Goal: Task Accomplishment & Management: Complete application form

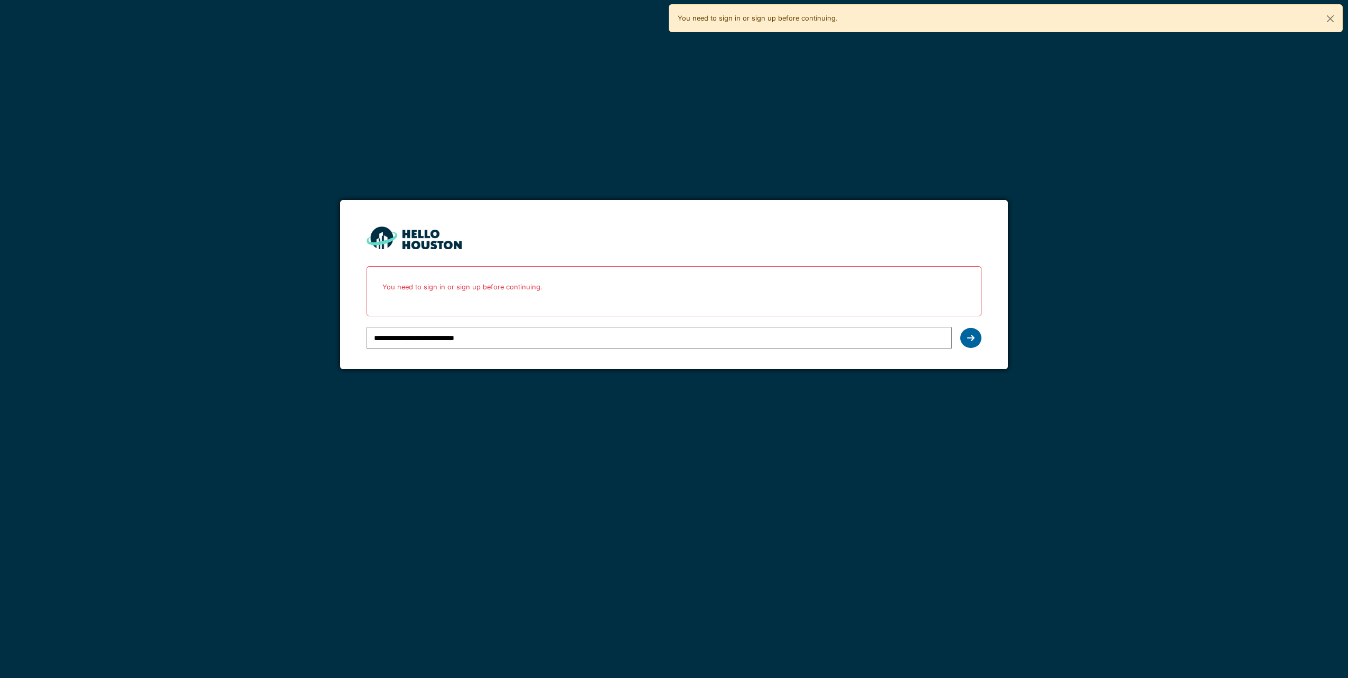
click at [973, 337] on icon at bounding box center [970, 338] width 7 height 8
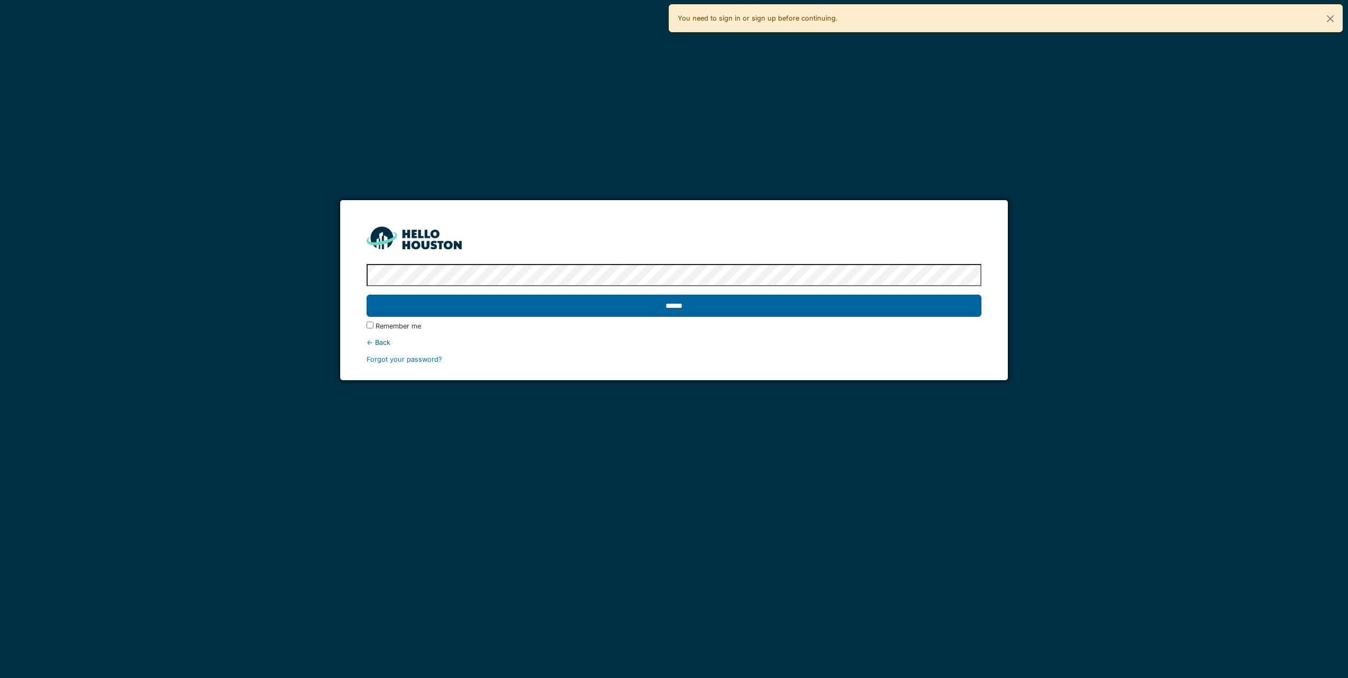
click at [671, 303] on input "******" at bounding box center [674, 306] width 614 height 22
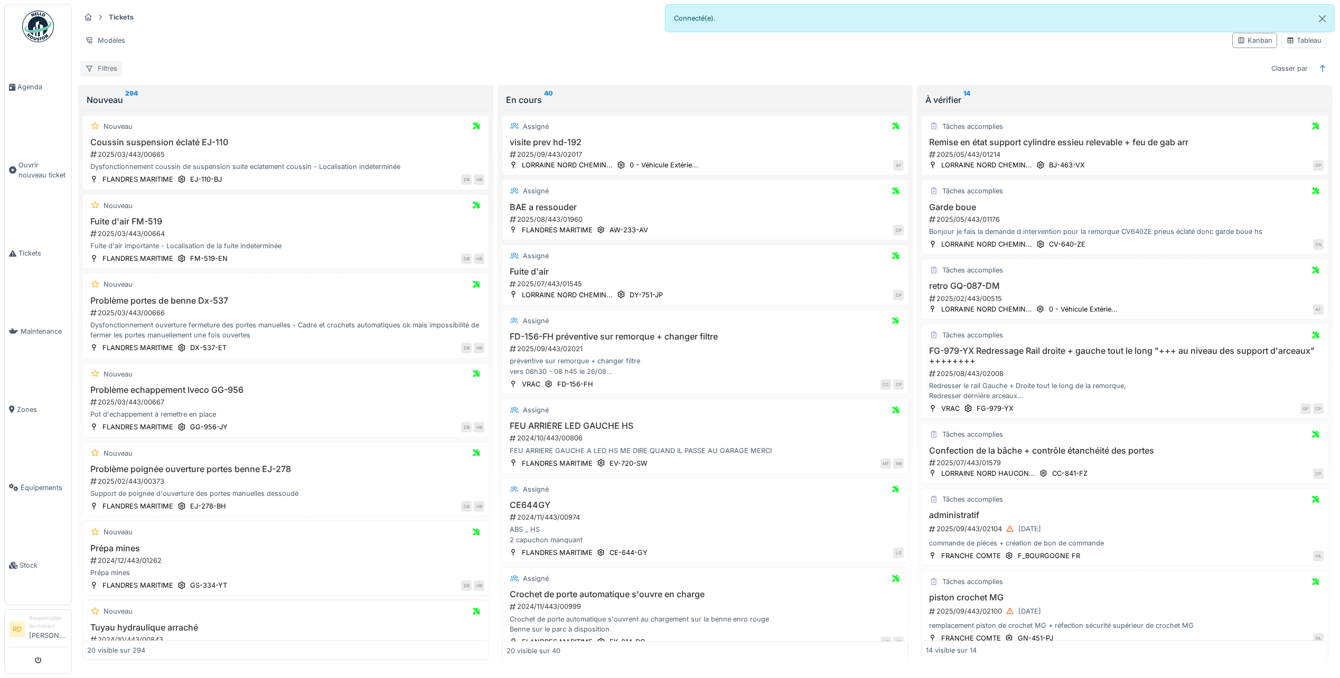
click at [101, 69] on div "Filtres" at bounding box center [101, 68] width 42 height 15
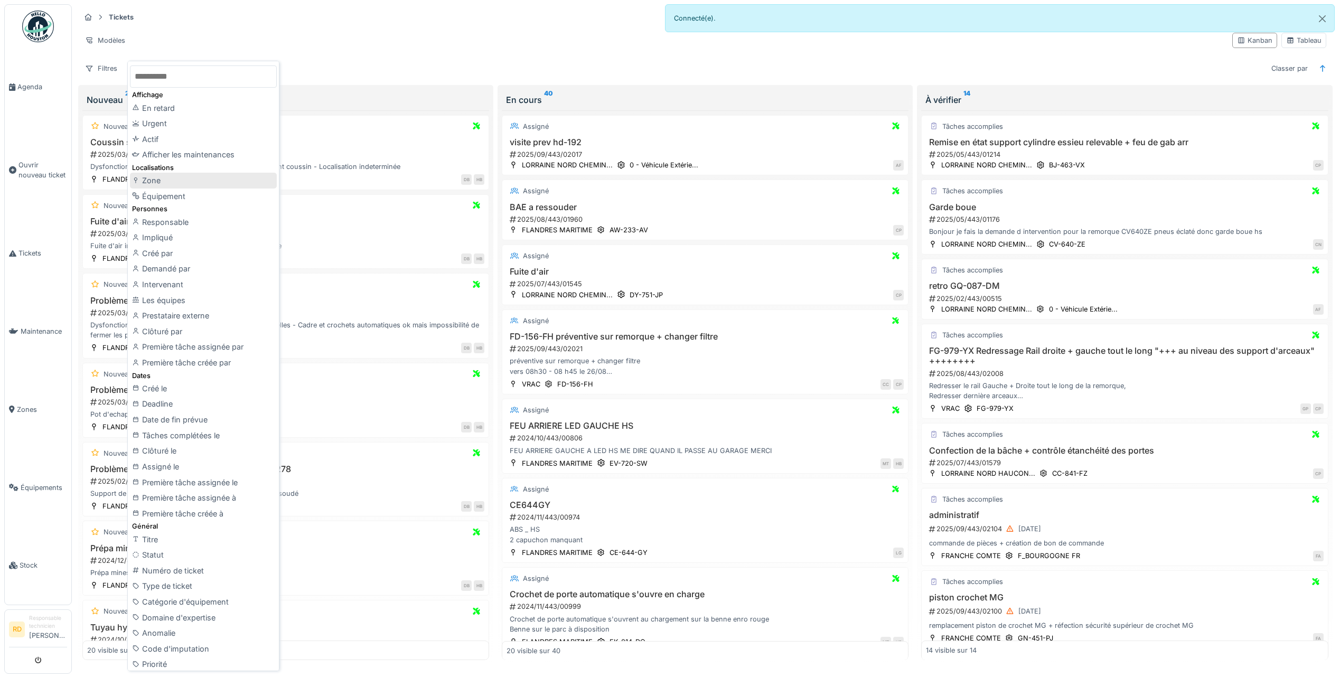
click at [158, 181] on div "Zone" at bounding box center [203, 181] width 147 height 16
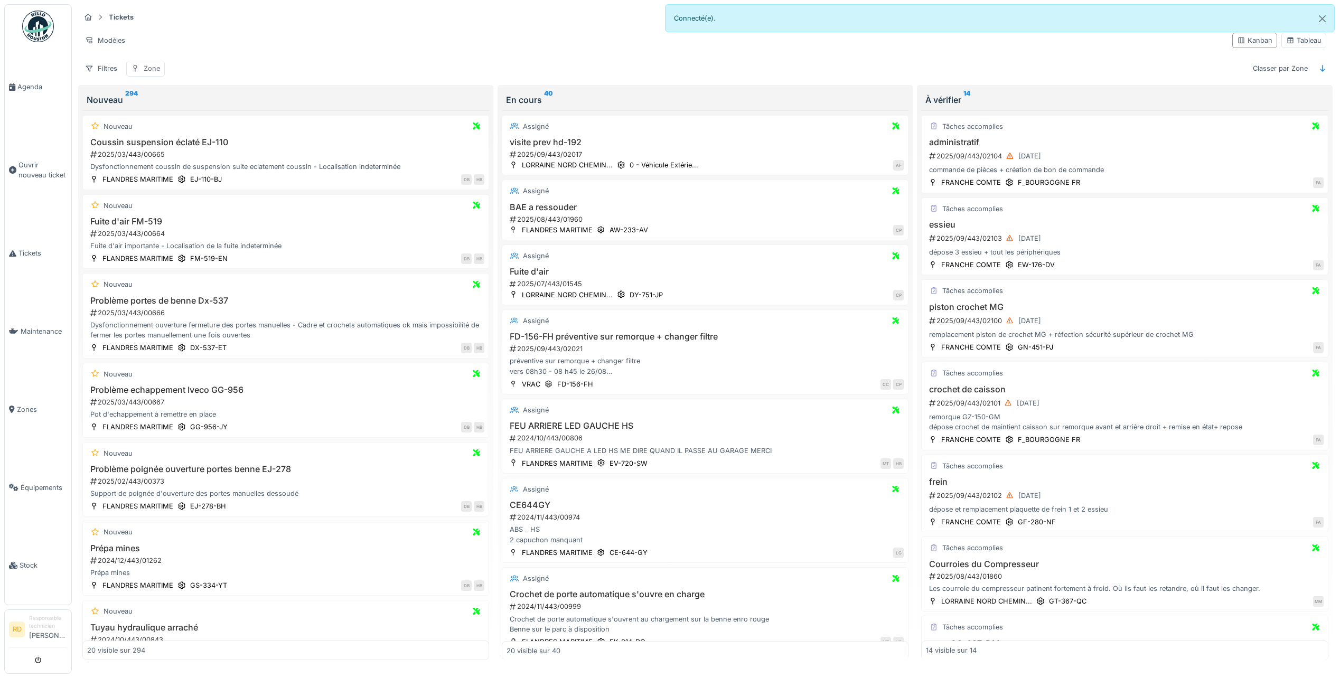
click at [143, 69] on div "Zone" at bounding box center [145, 68] width 39 height 15
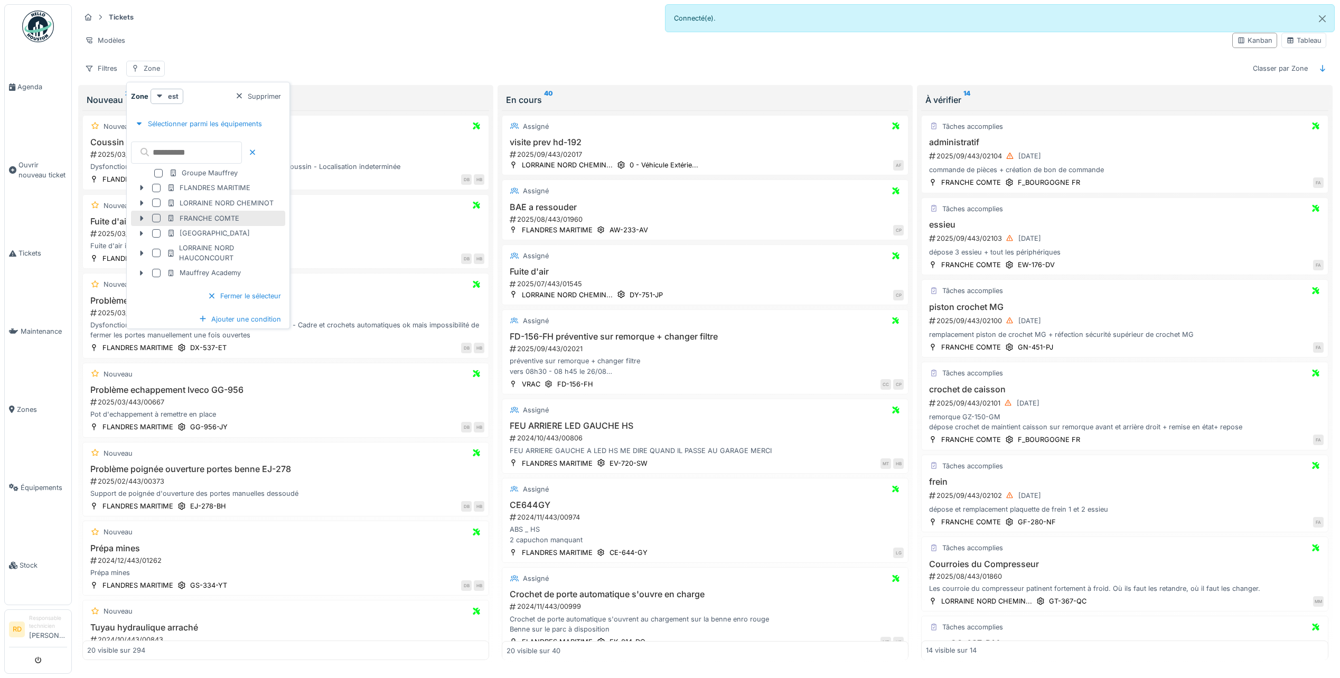
click at [156, 216] on div at bounding box center [156, 218] width 8 height 8
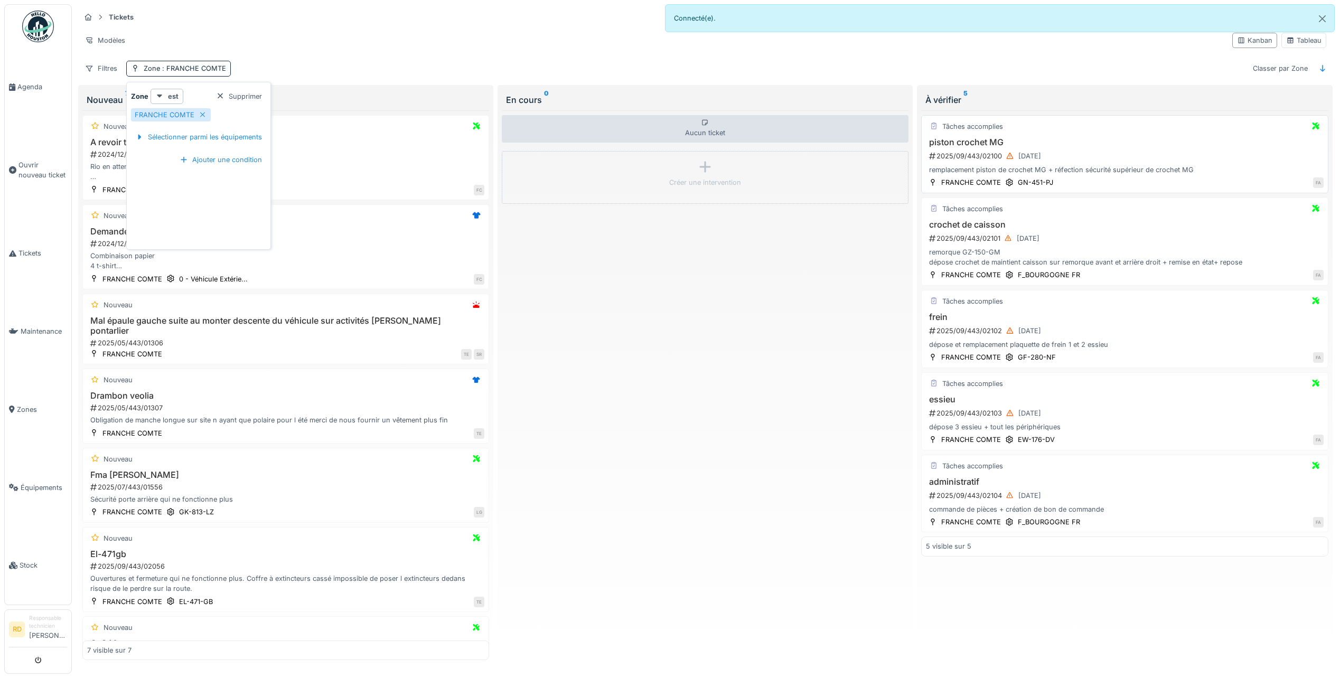
click at [993, 166] on div "remplacement piston de crochet MG + réfection sécurité supérieur de crochet MG" at bounding box center [1124, 170] width 397 height 10
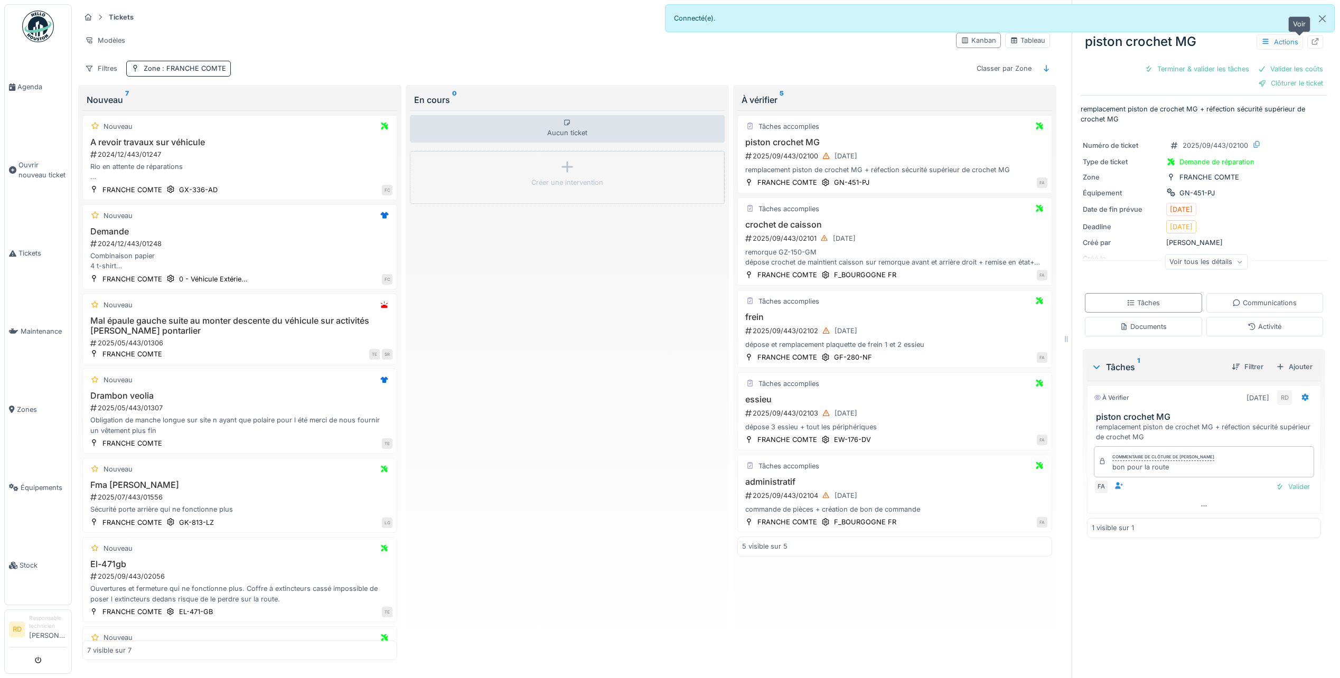
click at [1311, 41] on icon at bounding box center [1315, 41] width 8 height 7
click at [797, 234] on div "2025/09/443/02101 10/09/2025" at bounding box center [895, 235] width 303 height 13
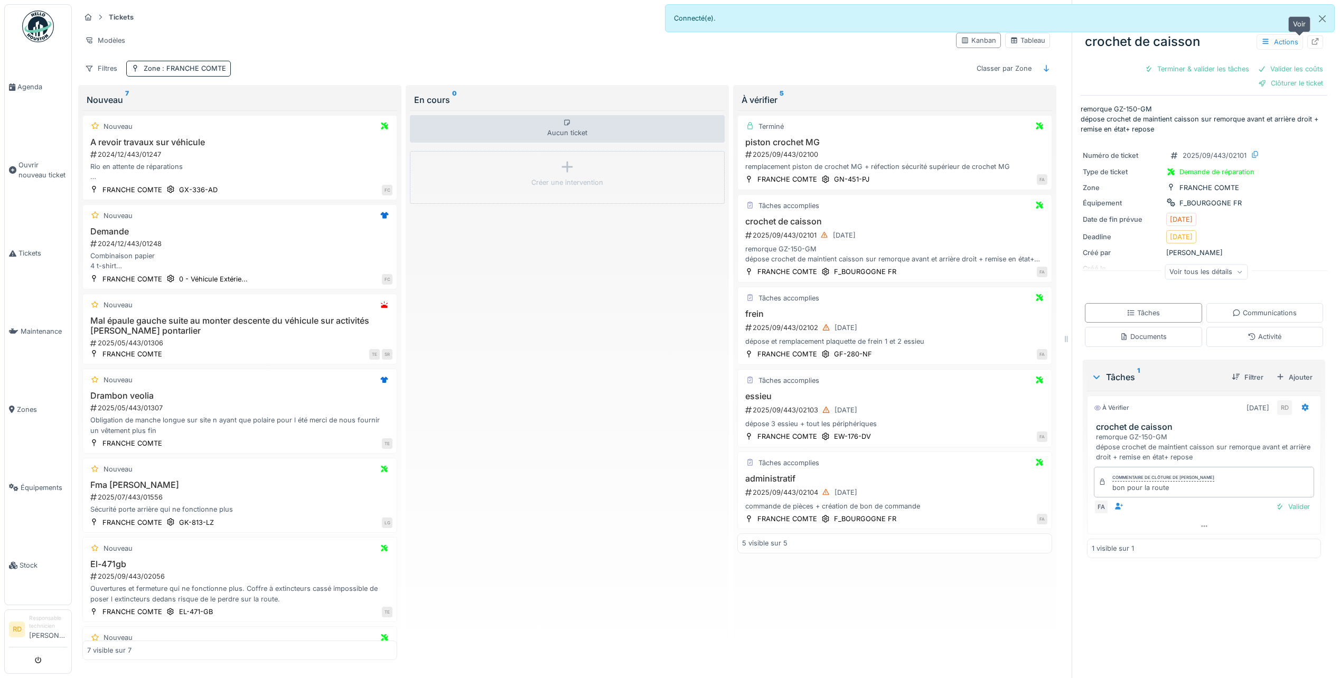
click at [1311, 40] on icon at bounding box center [1315, 41] width 8 height 7
click at [832, 334] on div "dépose et remplacement plaquette de frein 1 et 2 essieu" at bounding box center [894, 338] width 305 height 10
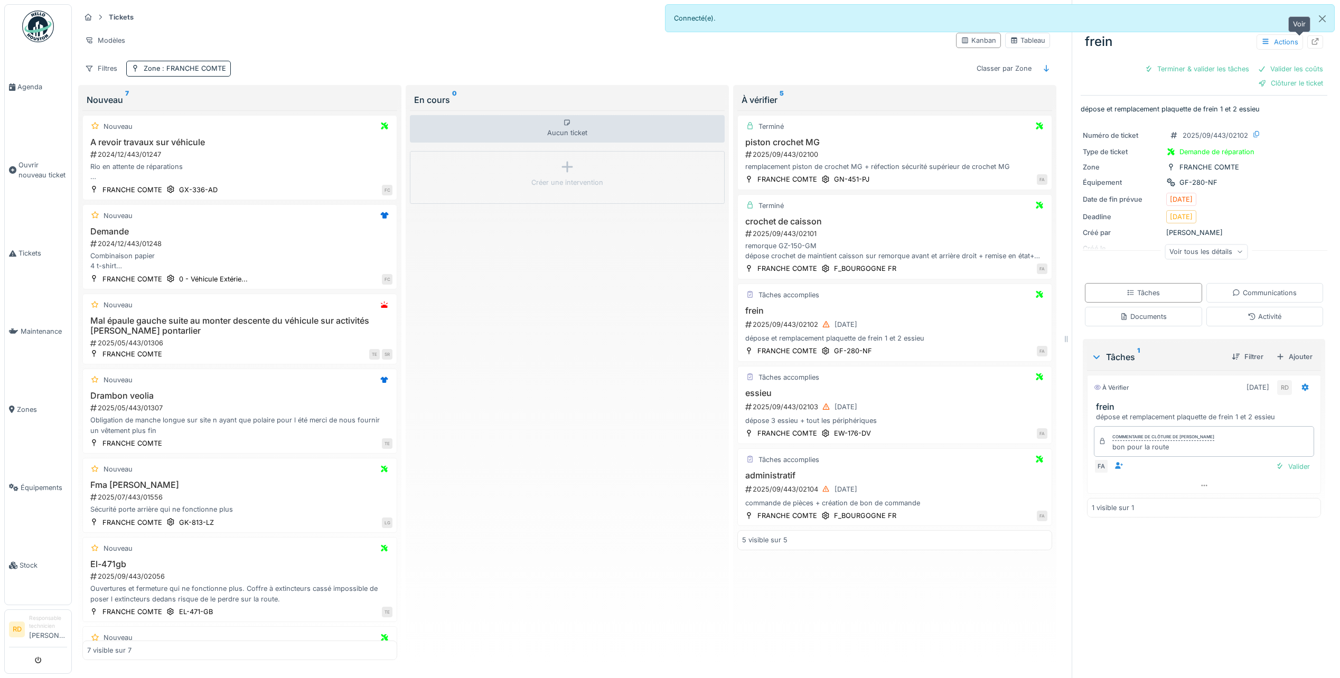
click at [1311, 45] on div at bounding box center [1315, 42] width 8 height 10
click at [807, 410] on div "2025/09/443/02103 10/09/2025" at bounding box center [895, 403] width 303 height 13
click at [1311, 42] on icon at bounding box center [1315, 41] width 8 height 7
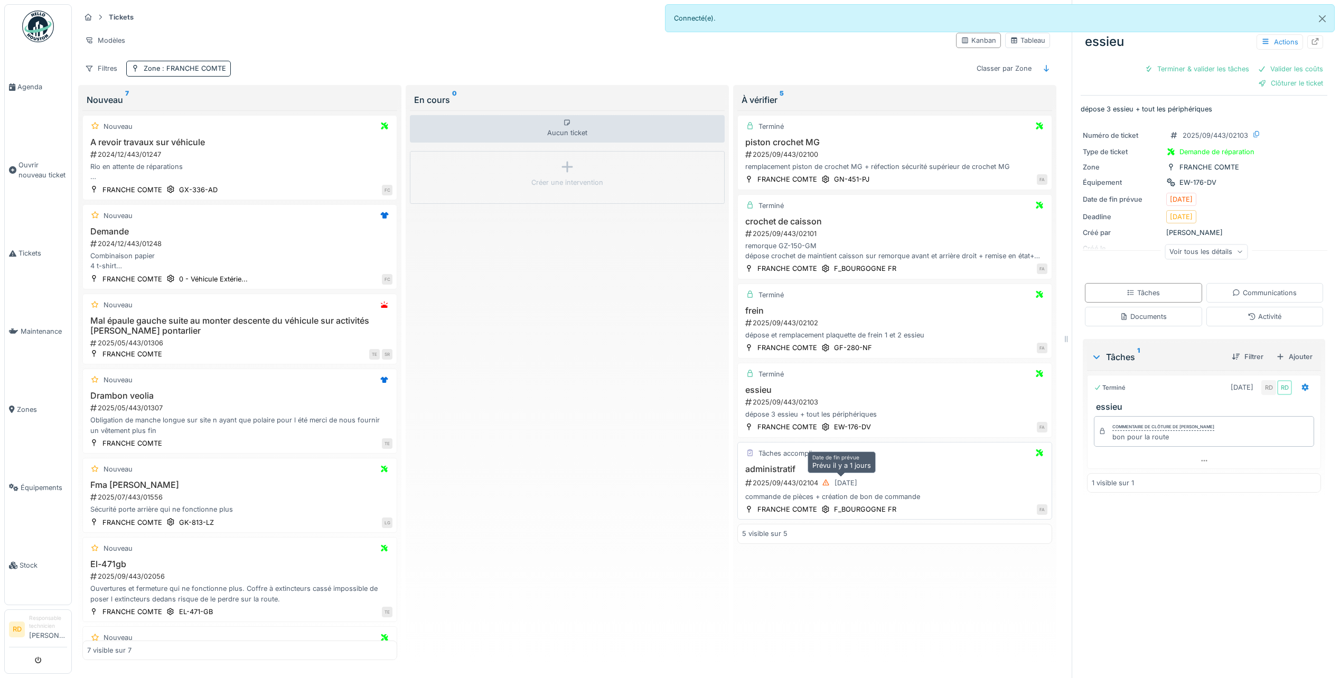
click at [840, 477] on div "10/09/2025" at bounding box center [839, 483] width 43 height 13
click at [1312, 43] on icon at bounding box center [1315, 41] width 7 height 7
click at [15, 85] on icon at bounding box center [12, 86] width 6 height 7
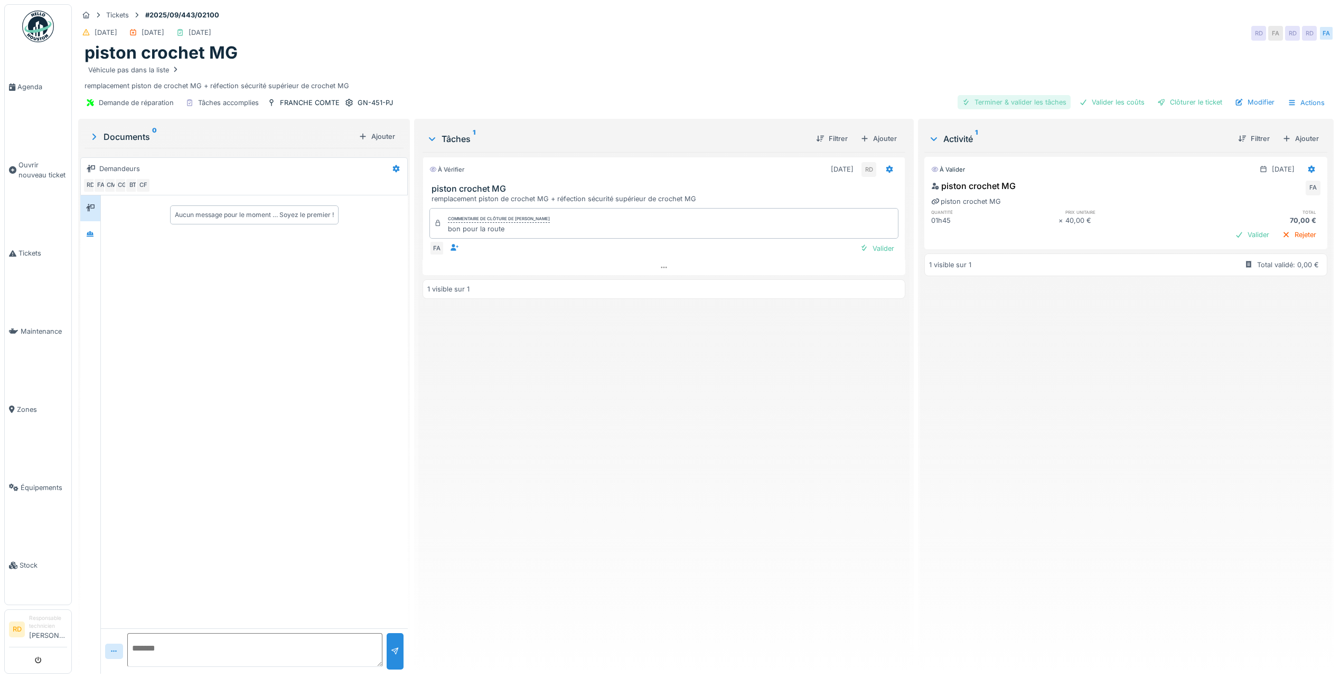
click at [991, 102] on div "Terminer & valider les tâches" at bounding box center [1014, 102] width 113 height 14
click at [1097, 97] on div "Valider les coûts" at bounding box center [1112, 102] width 74 height 14
click at [1176, 100] on div "Clôturer le ticket" at bounding box center [1189, 102] width 73 height 14
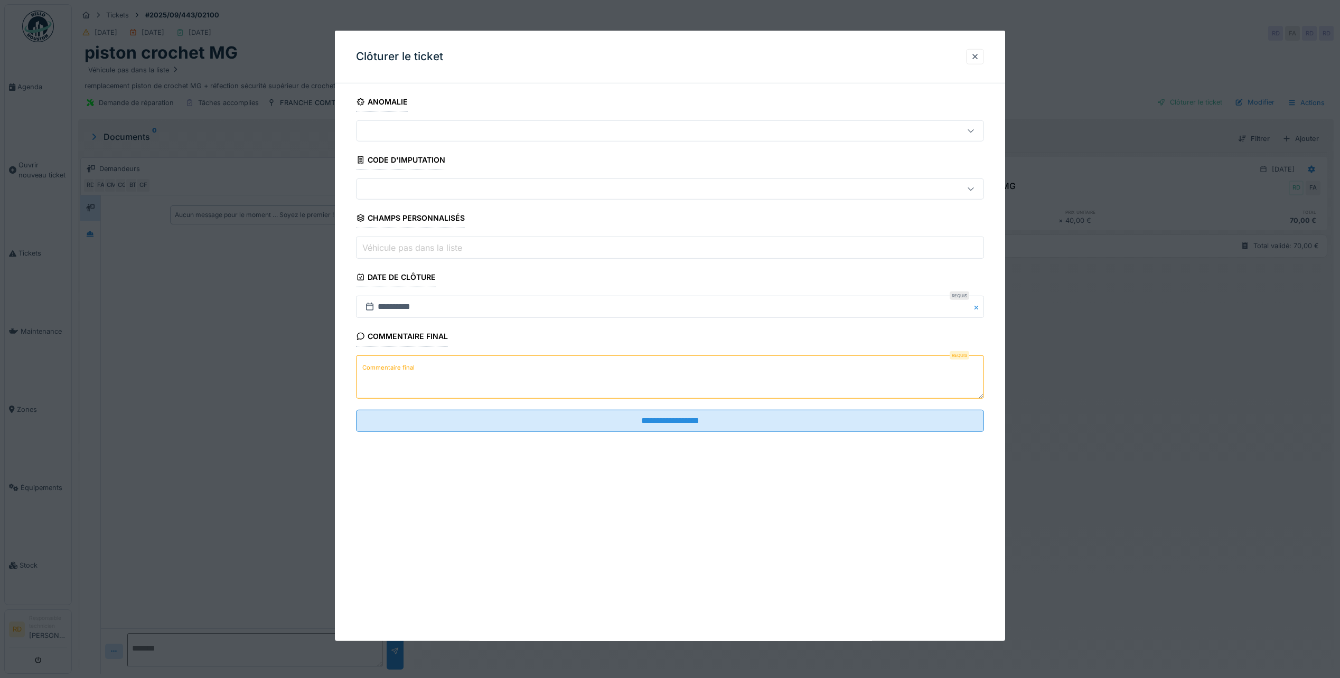
click at [421, 370] on textarea "Commentaire final" at bounding box center [670, 376] width 628 height 43
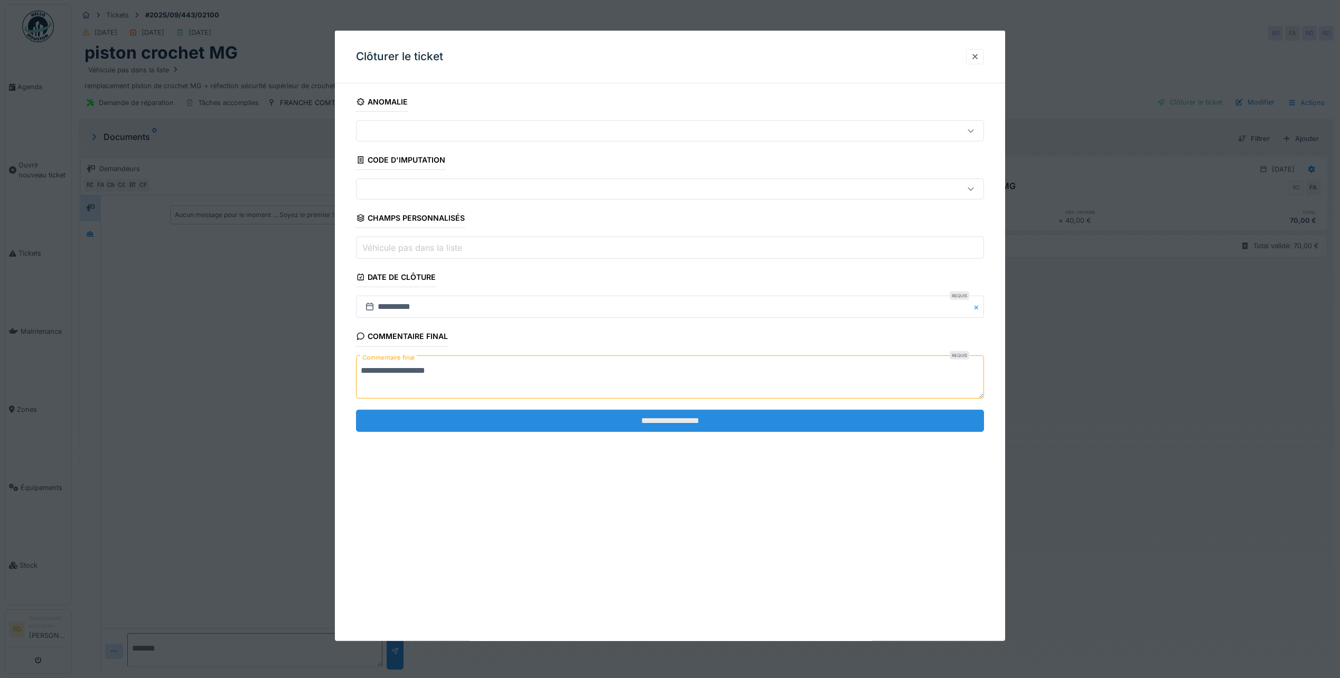
type textarea "**********"
click at [673, 415] on input "**********" at bounding box center [670, 421] width 628 height 22
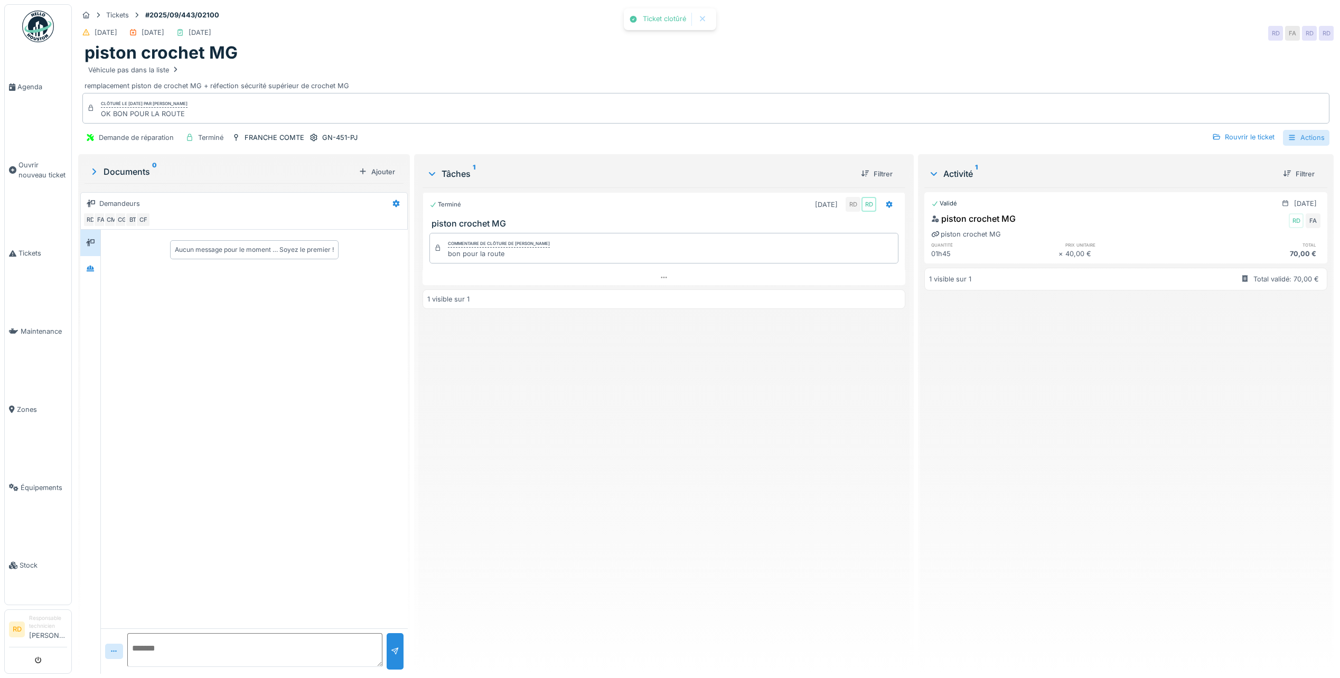
click at [1288, 142] on div at bounding box center [1292, 138] width 8 height 10
click at [1265, 160] on div "Rapport d'intervention" at bounding box center [1246, 162] width 130 height 16
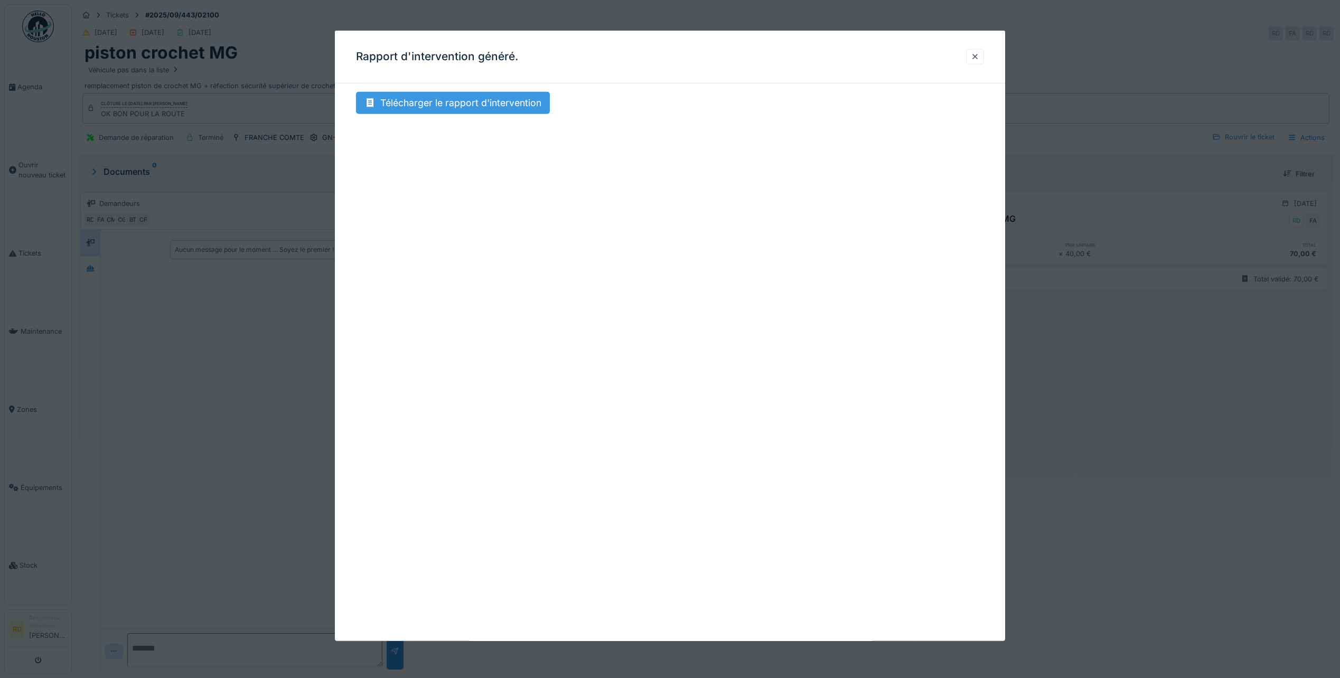
click at [508, 104] on div "Télécharger le rapport d'intervention" at bounding box center [453, 103] width 194 height 22
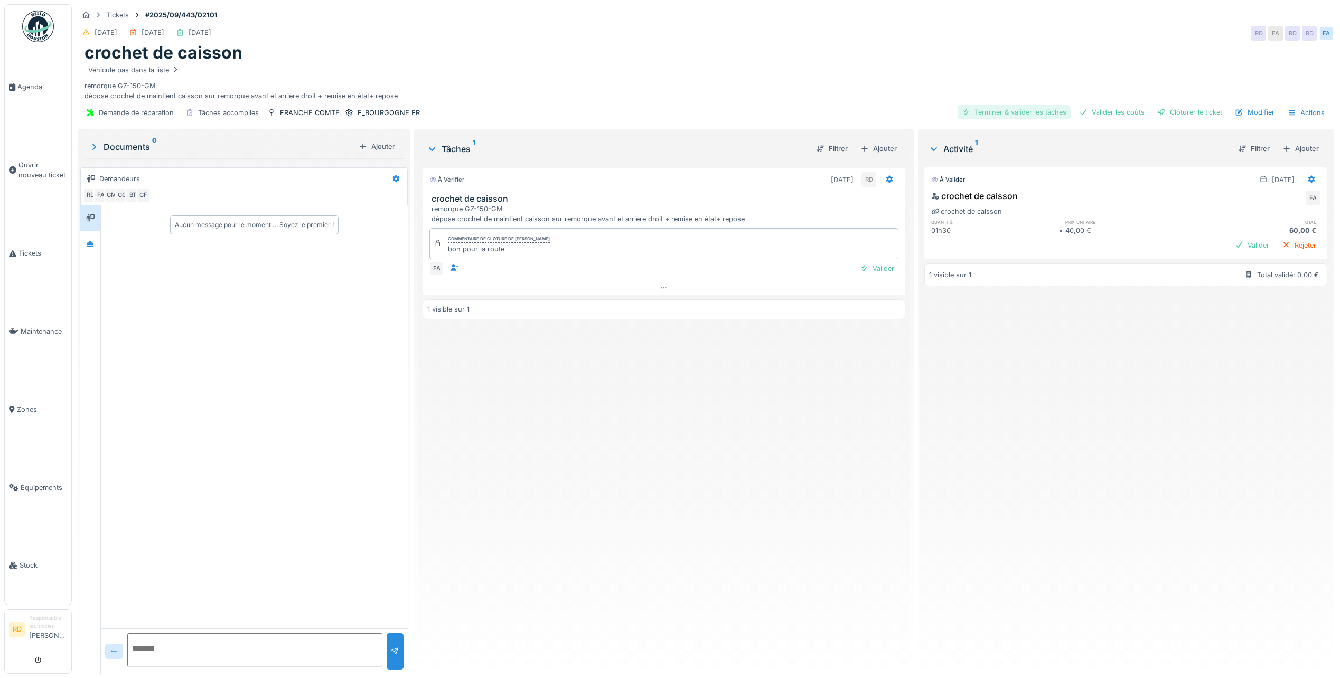
click at [996, 111] on div "Terminer & valider les tâches" at bounding box center [1014, 112] width 113 height 14
click at [1095, 110] on div "Valider les coûts" at bounding box center [1112, 112] width 74 height 14
click at [1180, 109] on div "Clôturer le ticket" at bounding box center [1189, 112] width 73 height 14
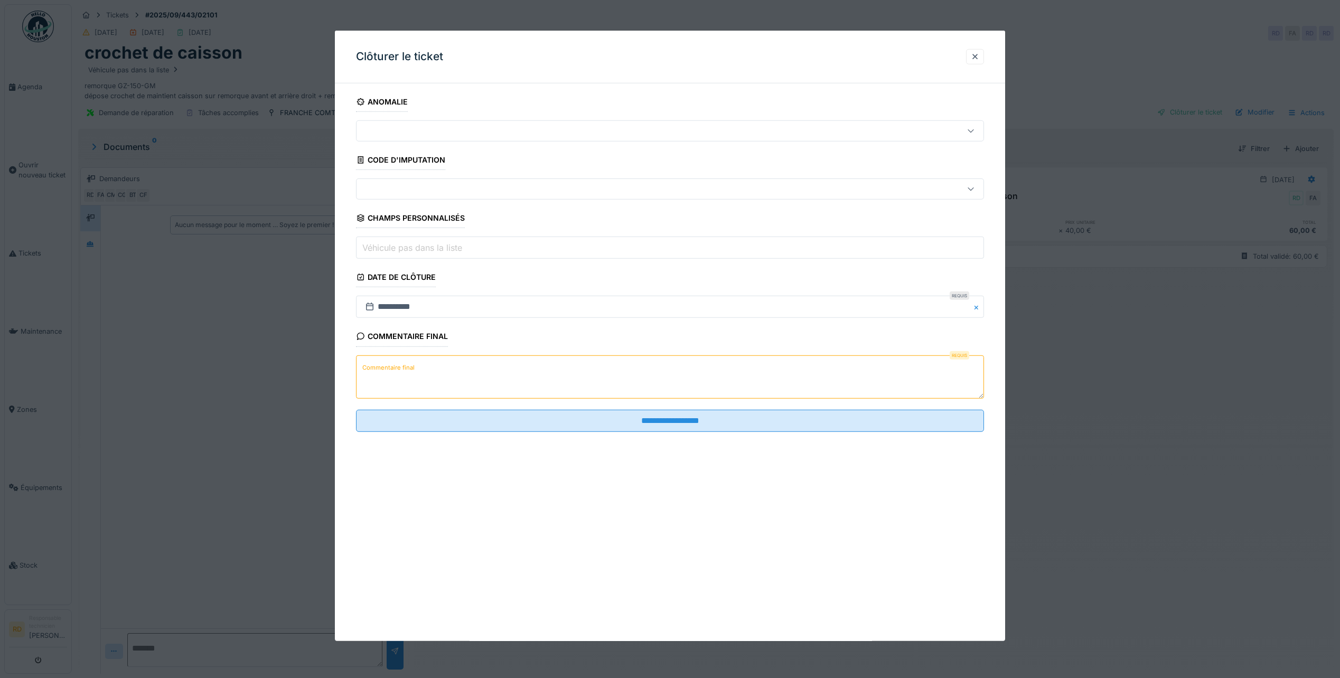
click at [441, 378] on textarea "Commentaire final" at bounding box center [670, 376] width 628 height 43
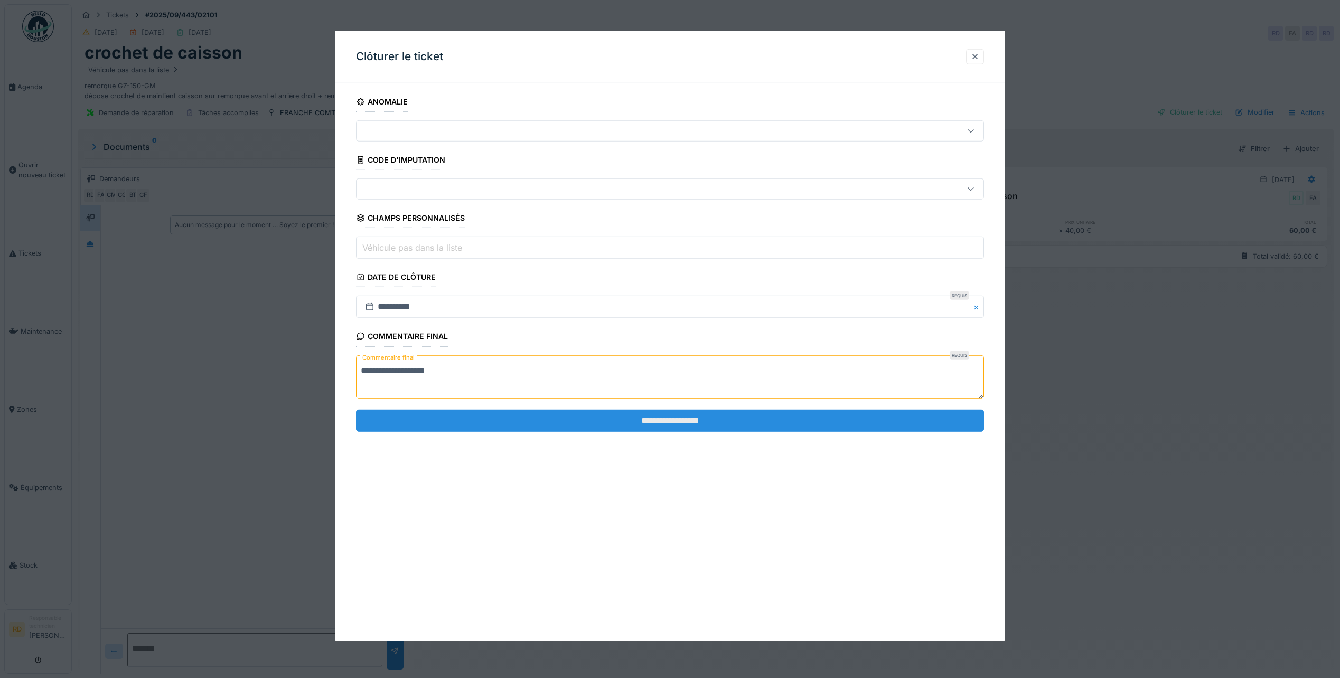
type textarea "**********"
click at [642, 424] on input "**********" at bounding box center [670, 421] width 628 height 22
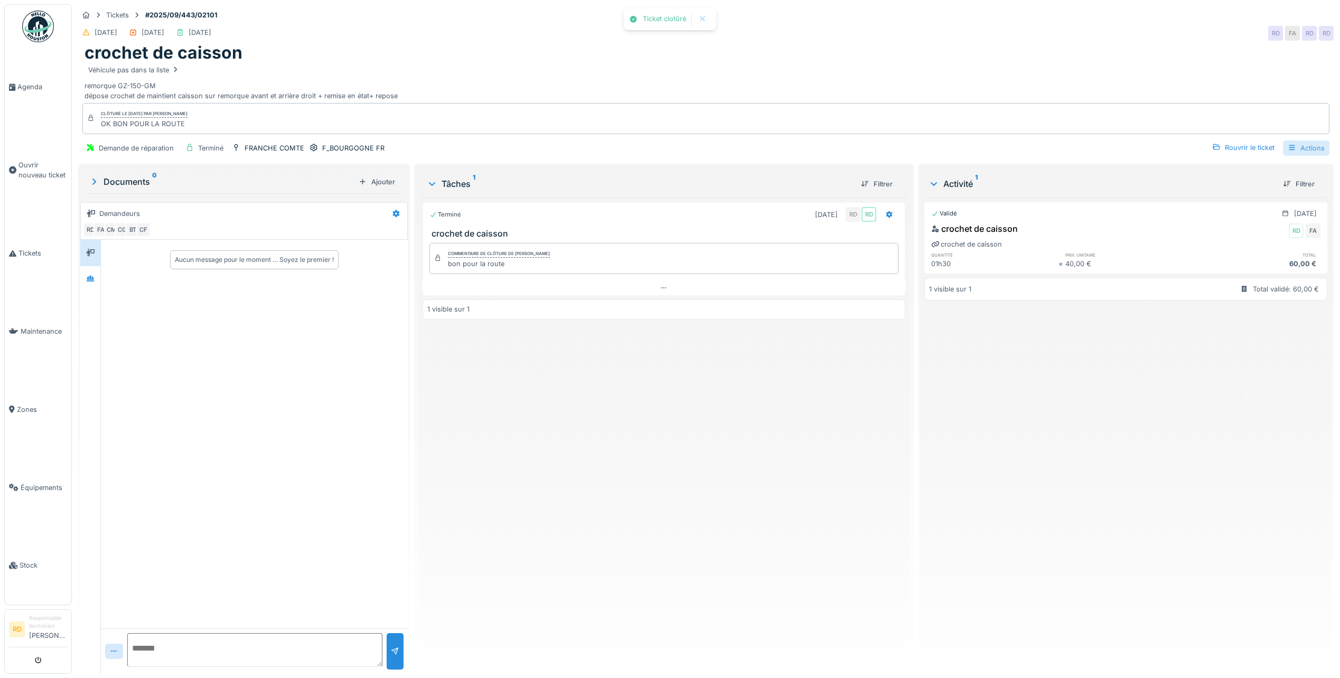
click at [1291, 150] on div "Actions" at bounding box center [1306, 148] width 46 height 15
click at [1242, 173] on div "Rapport d'intervention" at bounding box center [1246, 172] width 130 height 16
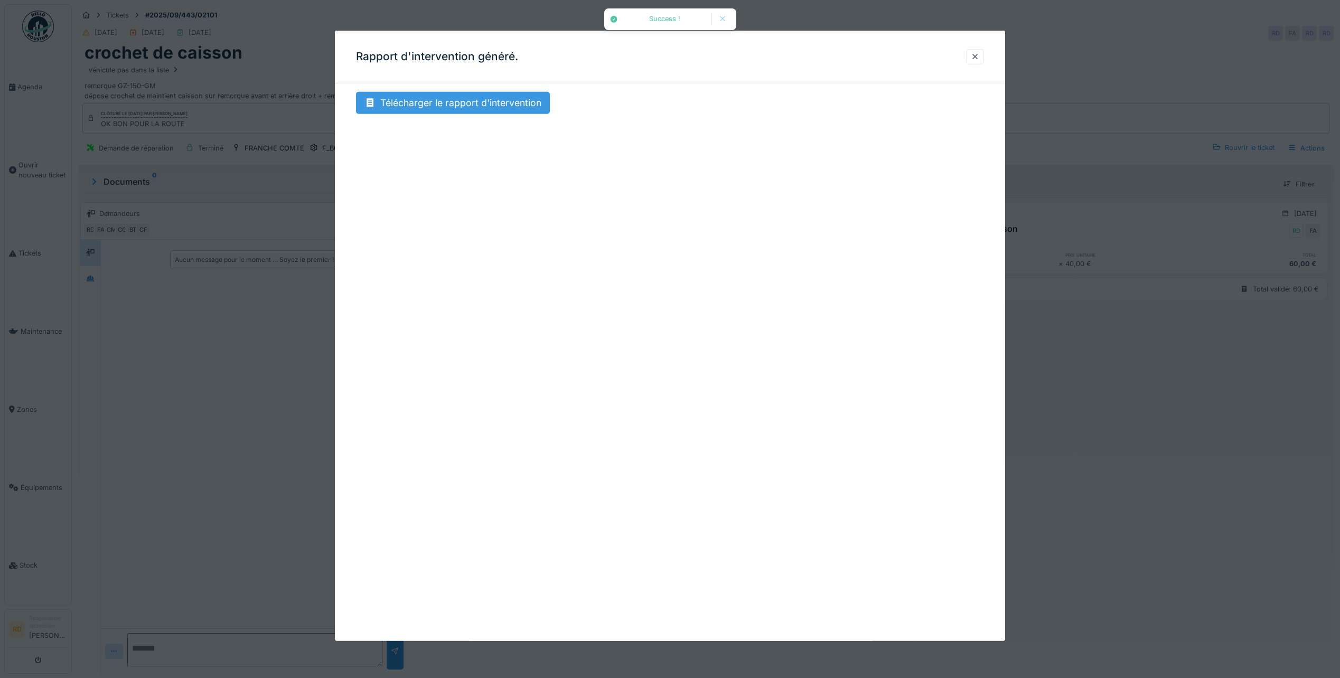
click at [496, 97] on div "Télécharger le rapport d'intervention" at bounding box center [453, 103] width 194 height 22
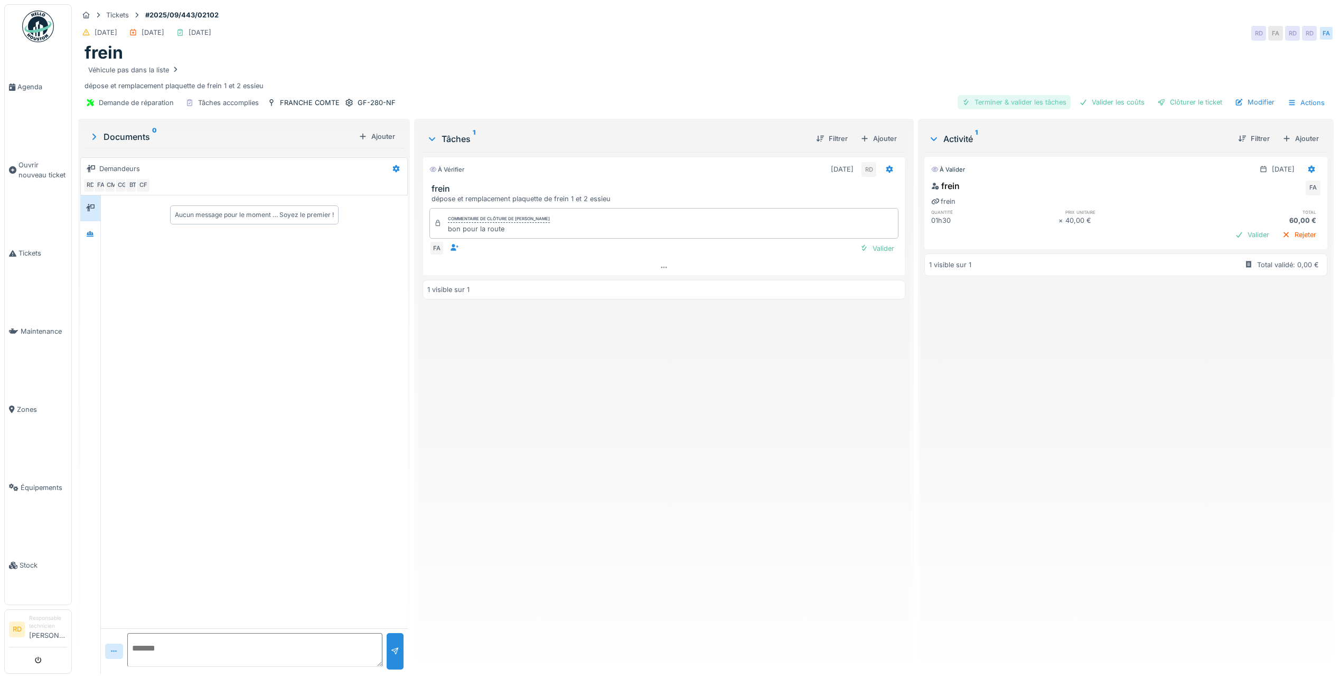
click at [1009, 101] on div "Terminer & valider les tâches" at bounding box center [1014, 102] width 113 height 14
click at [1099, 99] on div "Valider les coûts" at bounding box center [1112, 102] width 74 height 14
click at [1187, 100] on div "Clôturer le ticket" at bounding box center [1189, 102] width 73 height 14
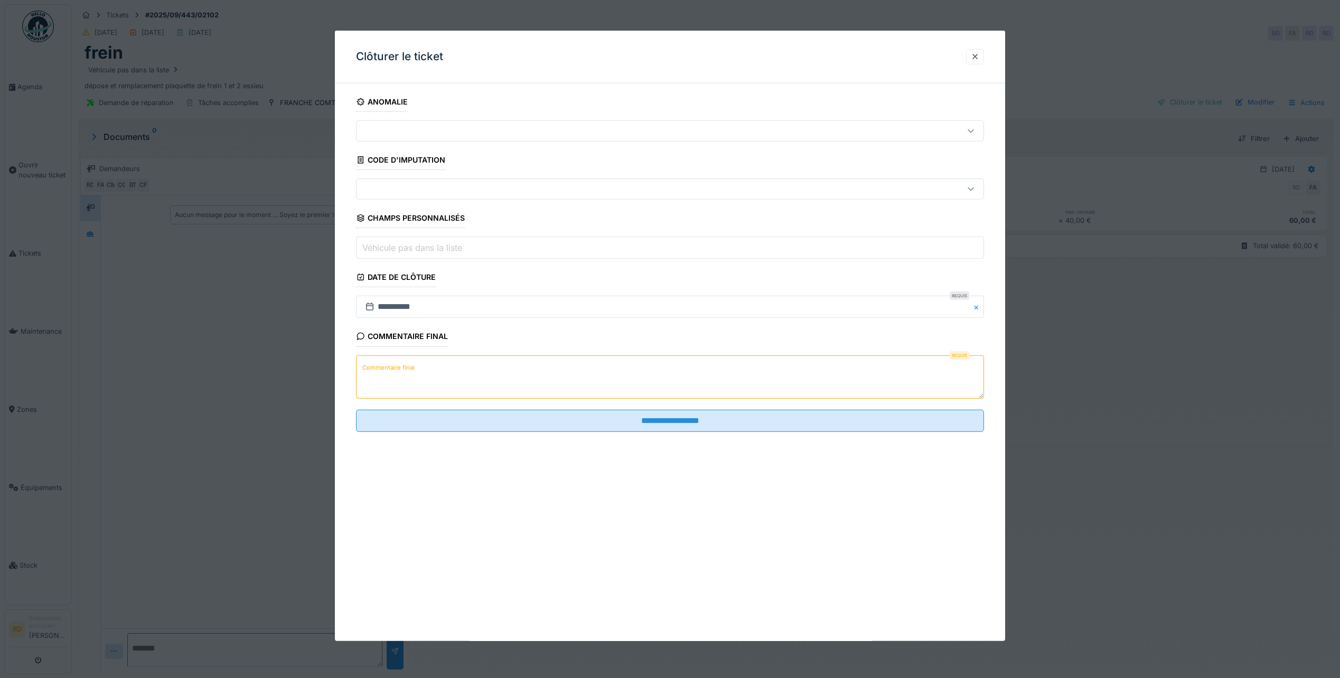
click at [416, 365] on textarea "Commentaire final" at bounding box center [670, 376] width 628 height 43
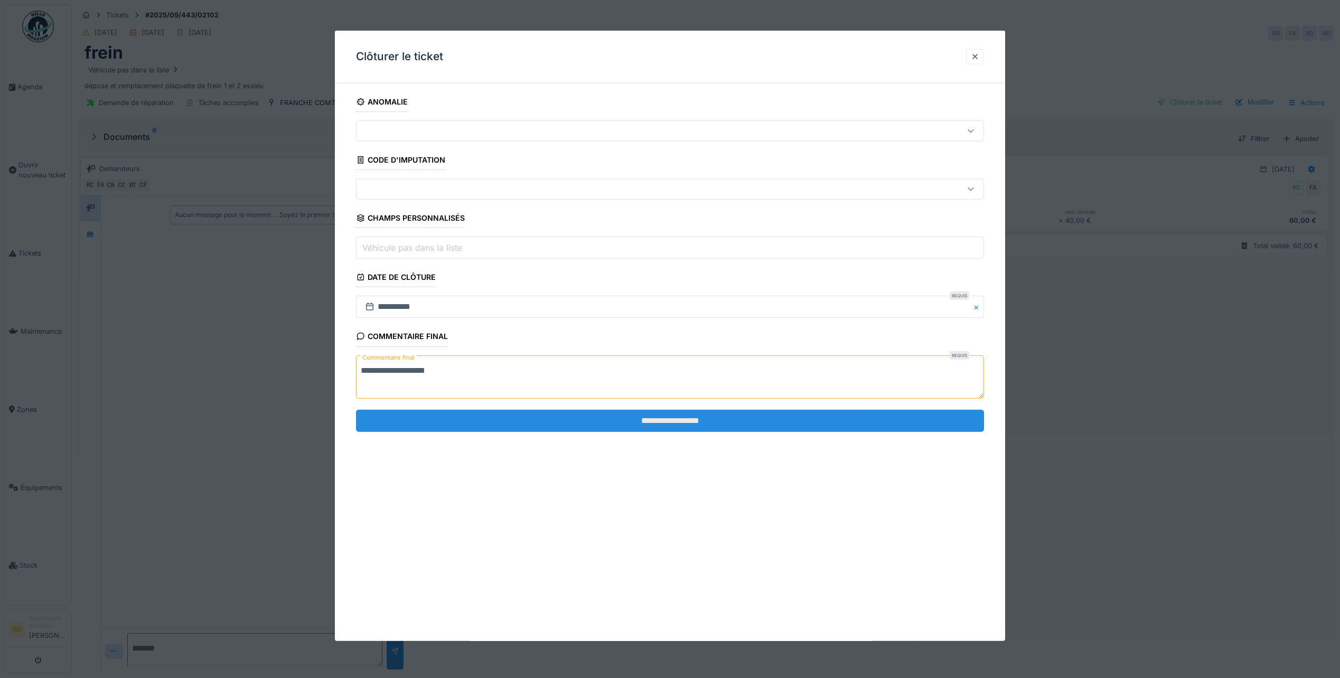
type textarea "**********"
click at [627, 419] on input "**********" at bounding box center [670, 421] width 628 height 22
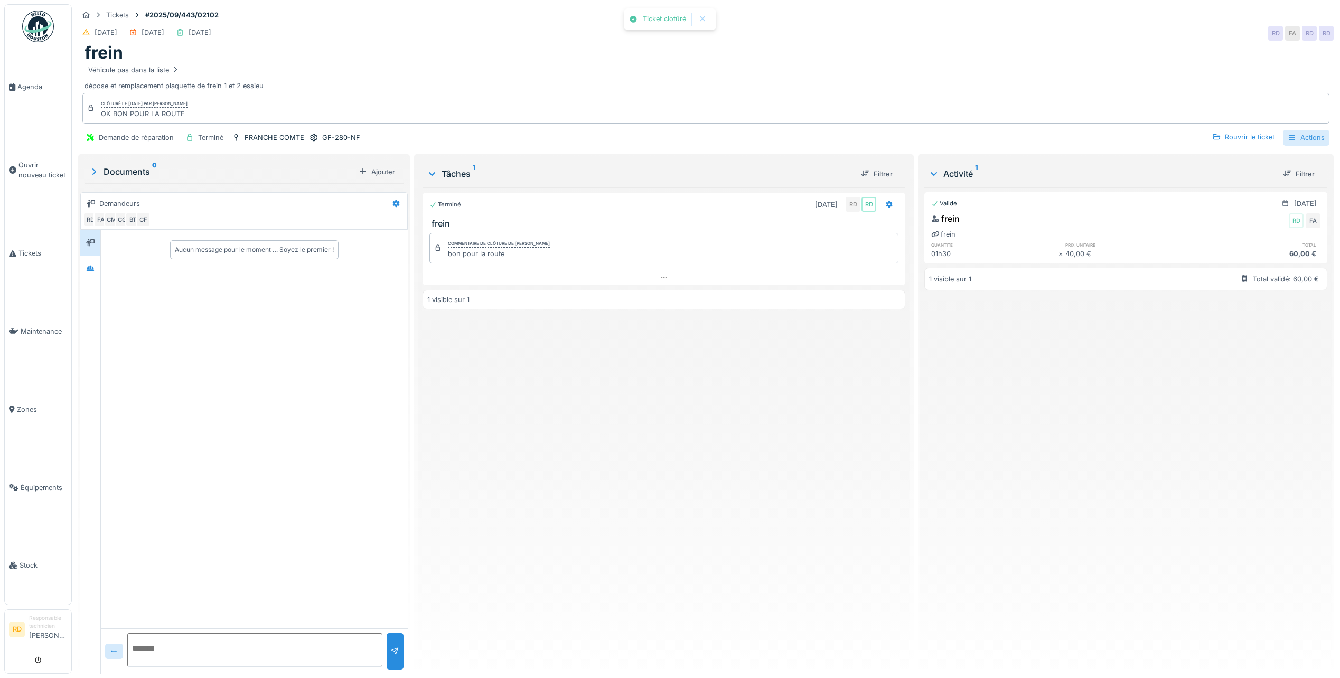
click at [1293, 139] on div "Actions" at bounding box center [1306, 137] width 46 height 15
click at [1216, 161] on div "Rapport d'intervention" at bounding box center [1246, 162] width 130 height 16
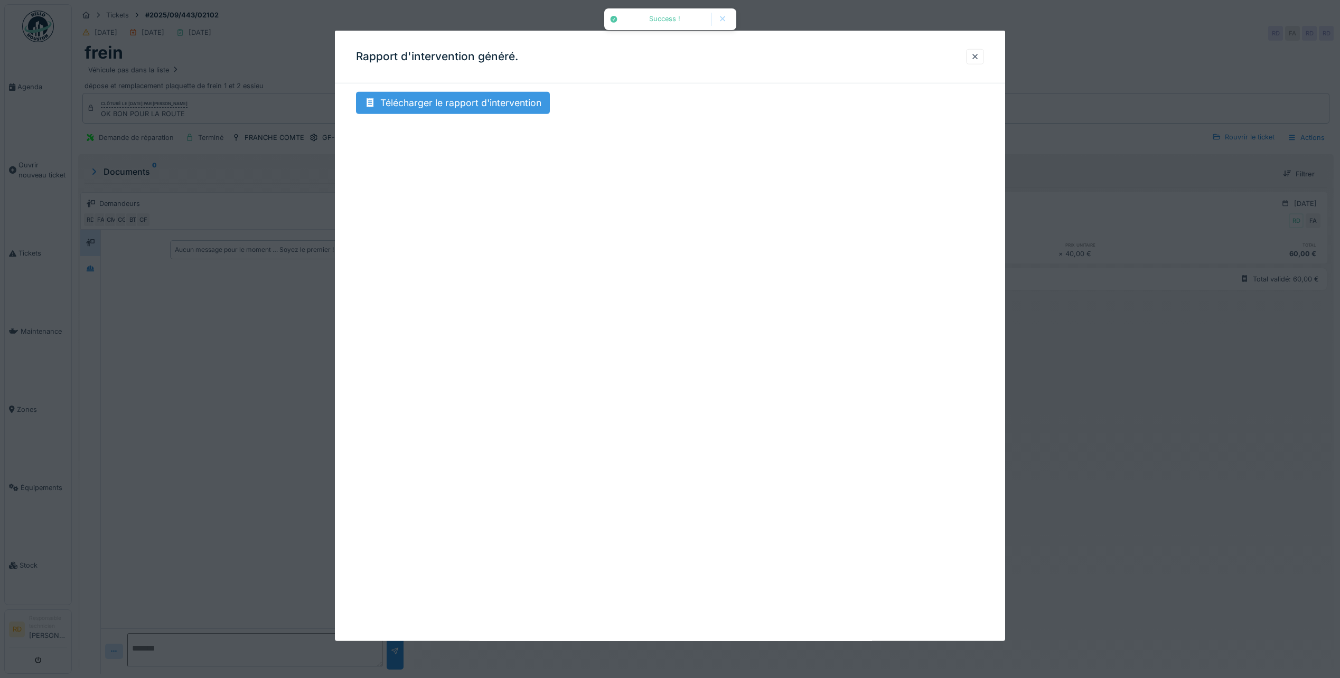
click at [442, 108] on div "Télécharger le rapport d'intervention" at bounding box center [453, 103] width 194 height 22
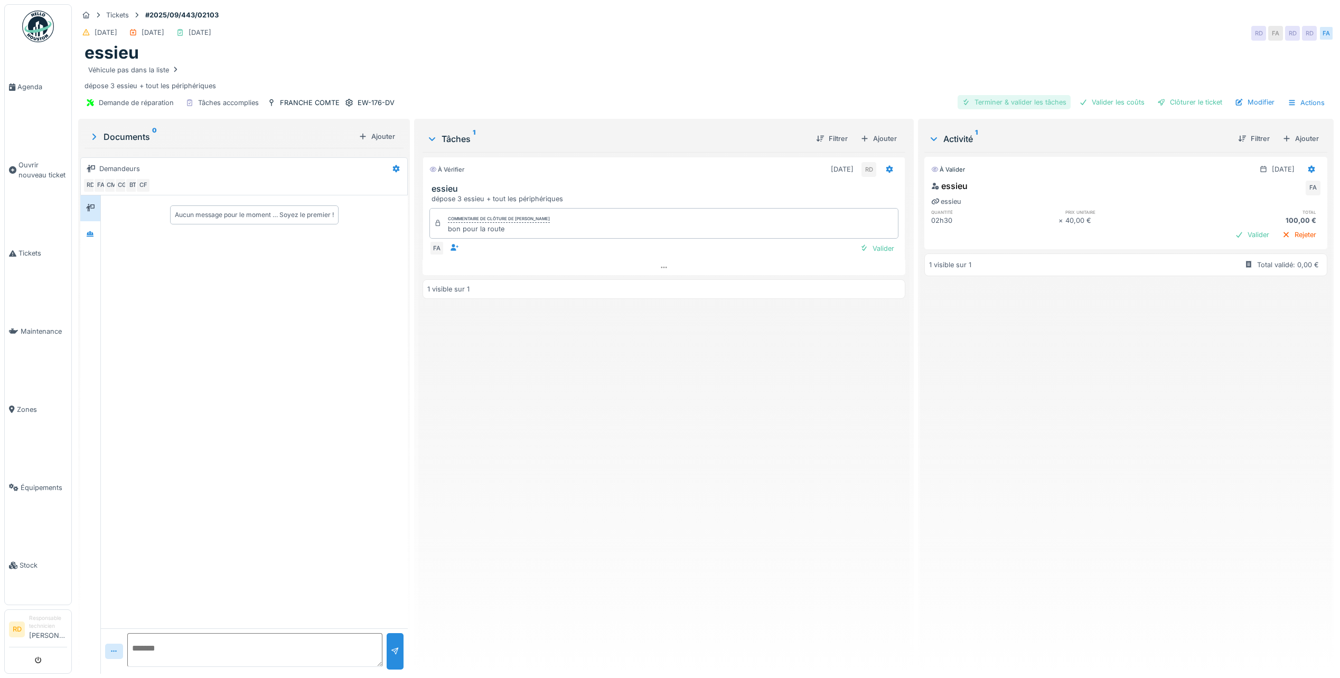
click at [1000, 100] on div "Terminer & valider les tâches" at bounding box center [1014, 102] width 113 height 14
click at [1087, 102] on div "Valider les coûts" at bounding box center [1112, 102] width 74 height 14
click at [1180, 96] on div "Clôturer le ticket" at bounding box center [1189, 102] width 73 height 14
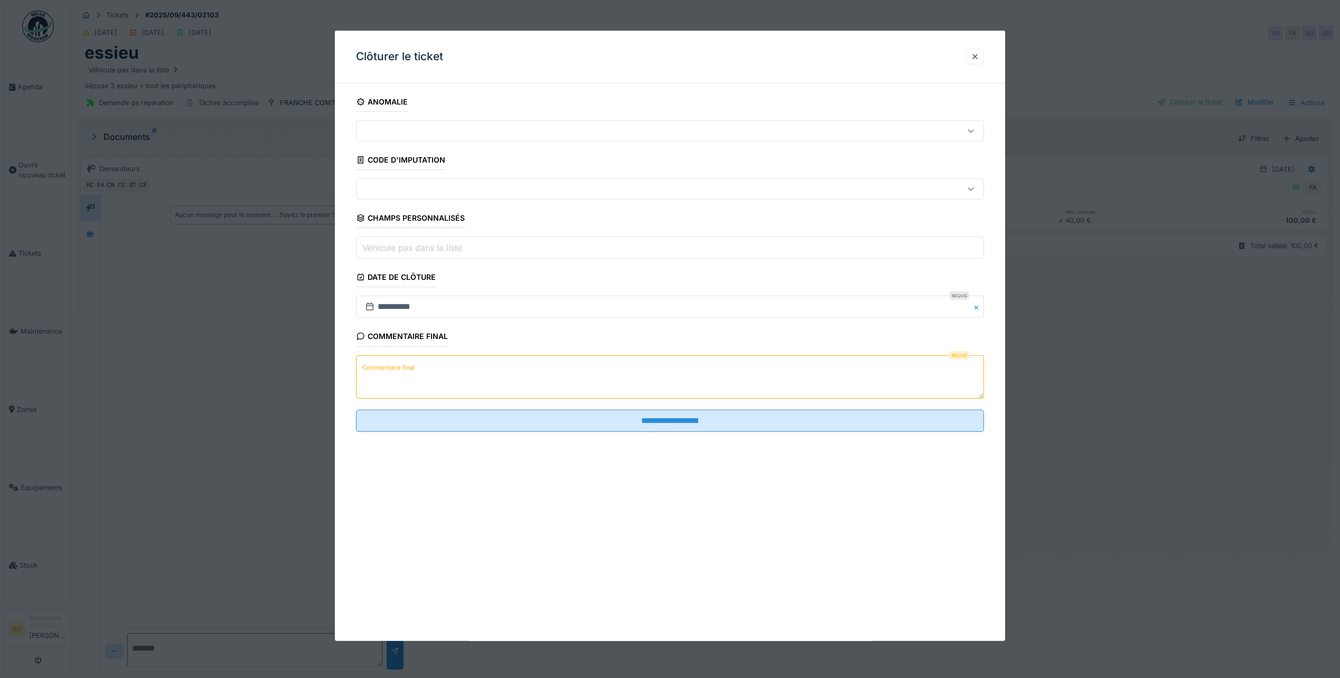
click at [381, 371] on label "Commentaire final" at bounding box center [388, 367] width 57 height 13
click at [381, 371] on textarea "Commentaire final" at bounding box center [670, 376] width 628 height 43
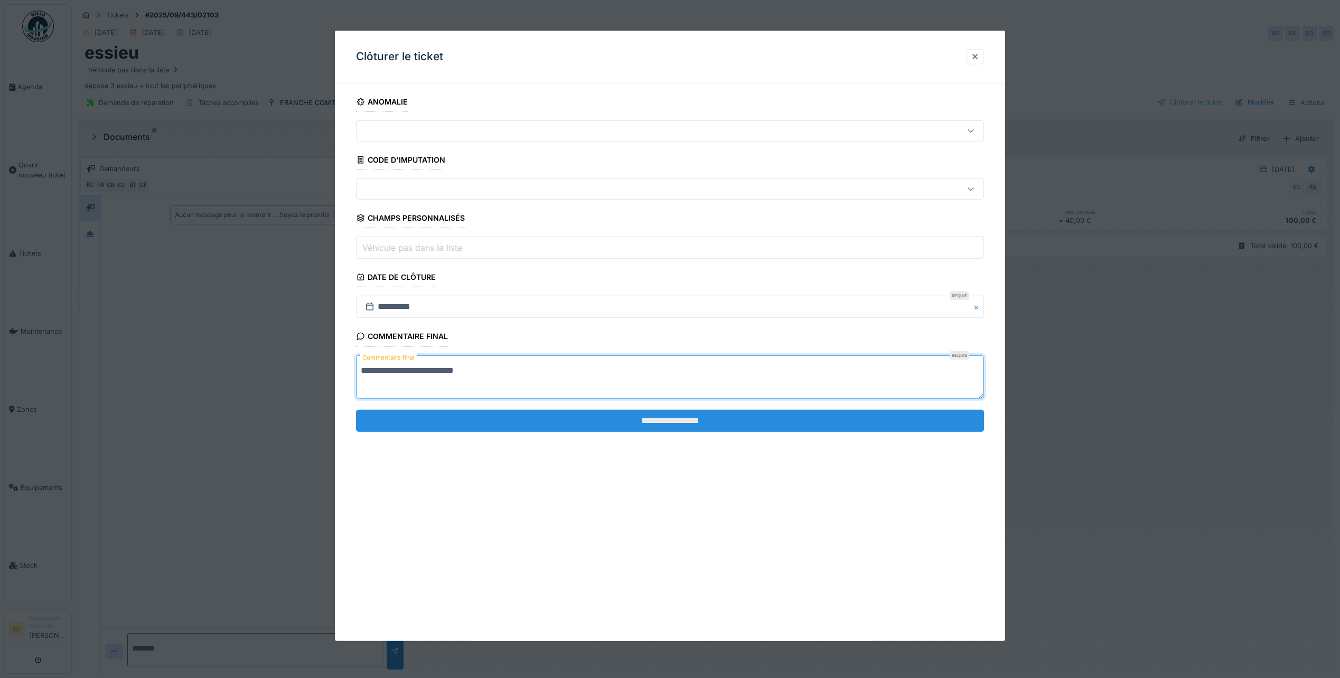
type textarea "**********"
click at [612, 420] on input "**********" at bounding box center [670, 421] width 628 height 22
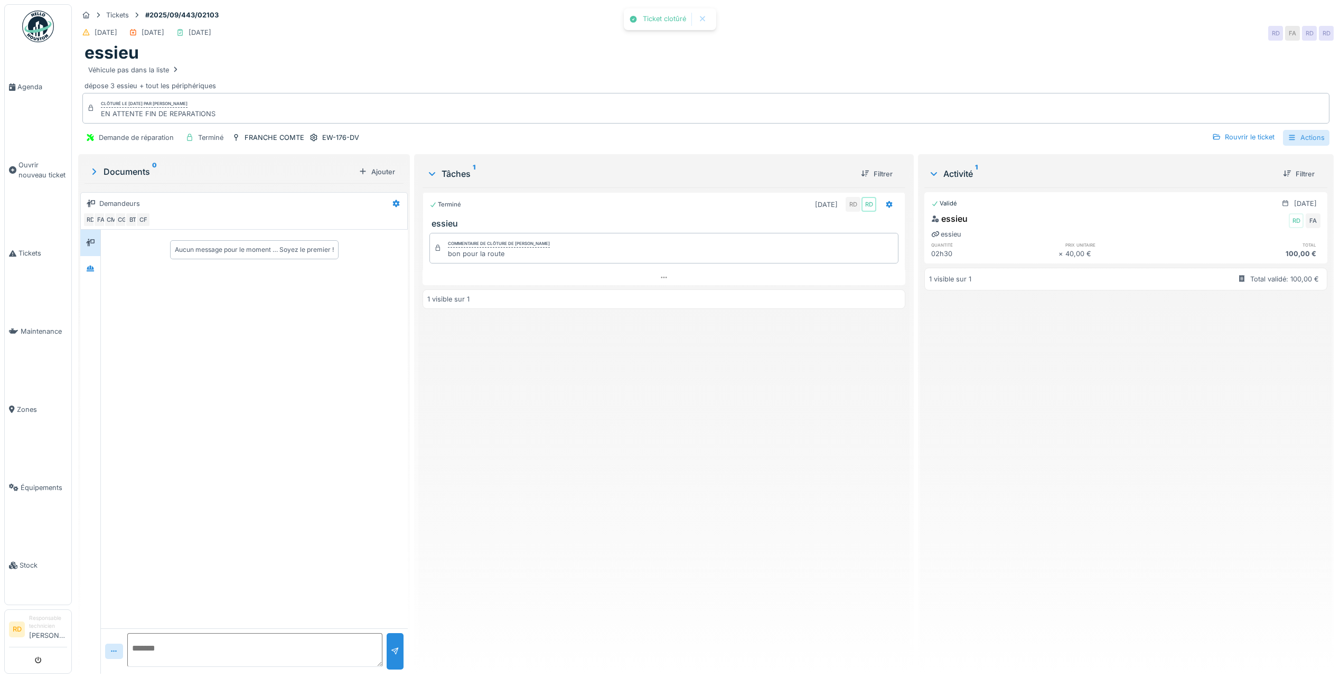
click at [1302, 138] on div "Actions" at bounding box center [1306, 137] width 46 height 15
click at [1254, 160] on div "Rapport d'intervention" at bounding box center [1246, 162] width 130 height 16
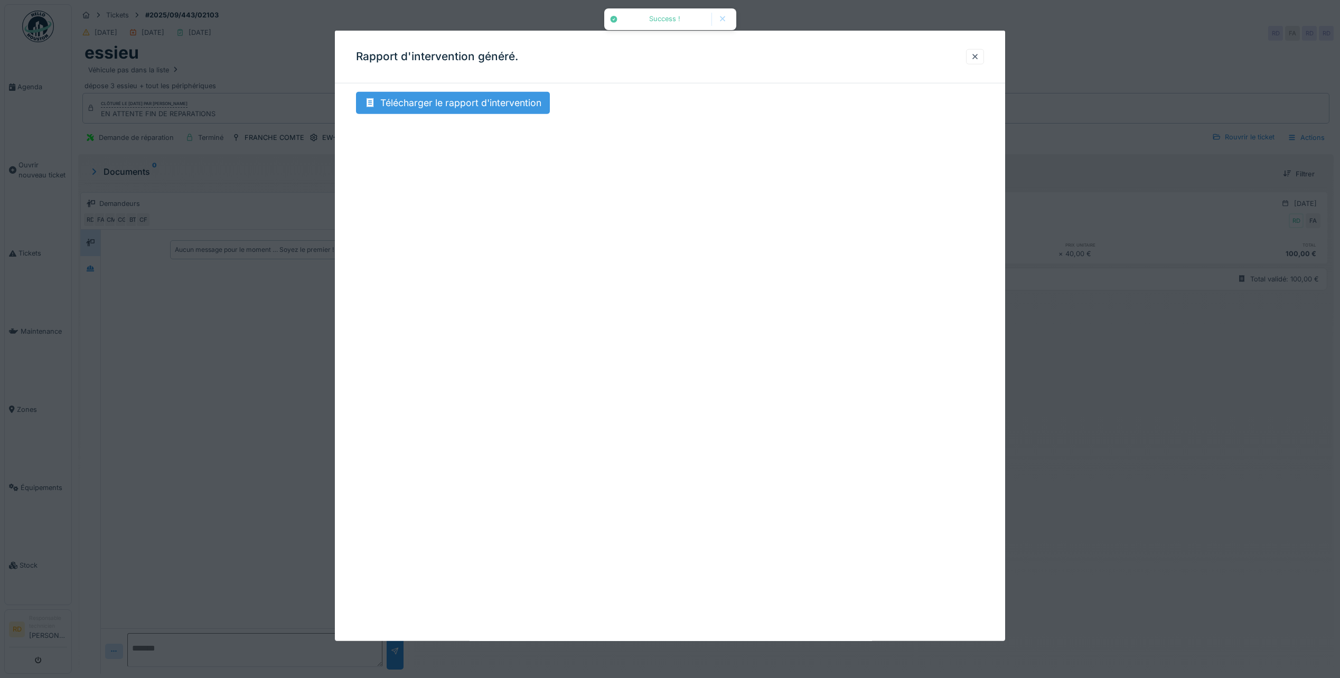
click at [422, 106] on div "Télécharger le rapport d'intervention" at bounding box center [453, 103] width 194 height 22
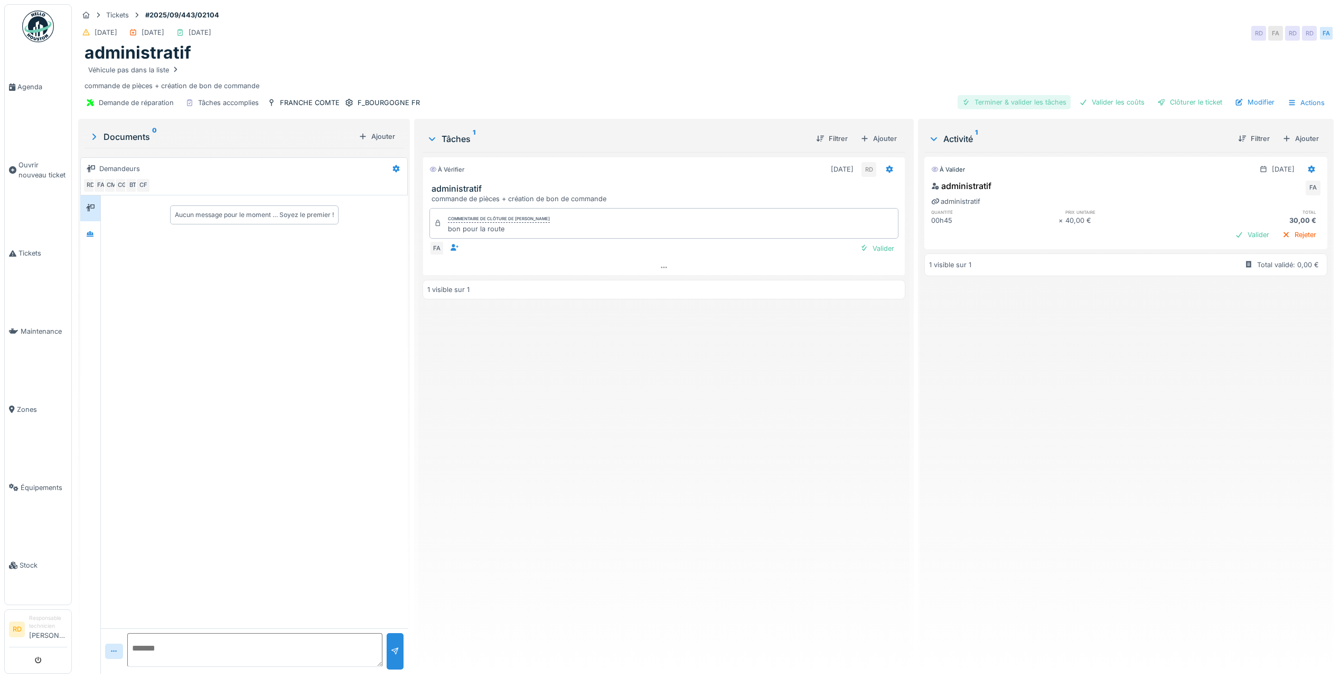
click at [985, 104] on div "Terminer & valider les tâches" at bounding box center [1014, 102] width 113 height 14
click at [1103, 98] on div "Valider les coûts" at bounding box center [1112, 102] width 74 height 14
click at [1175, 102] on div "Clôturer le ticket" at bounding box center [1189, 102] width 73 height 14
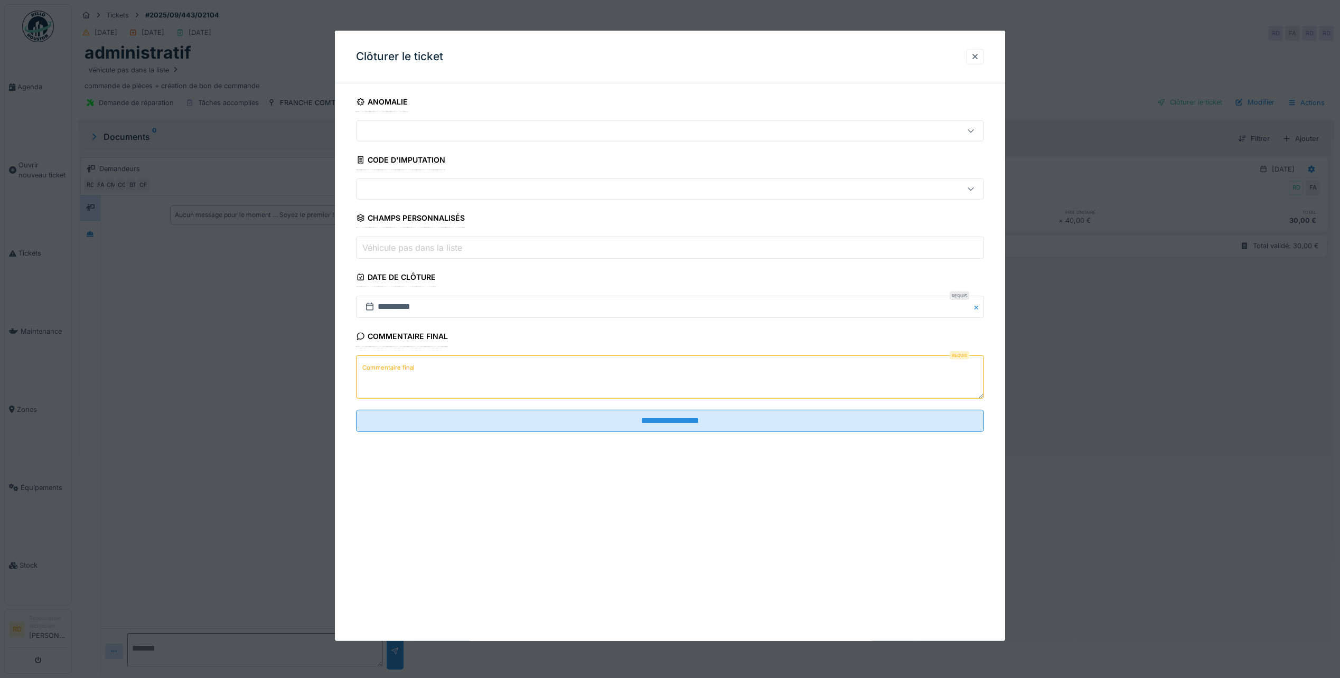
click at [400, 375] on textarea "Commentaire final" at bounding box center [670, 376] width 628 height 43
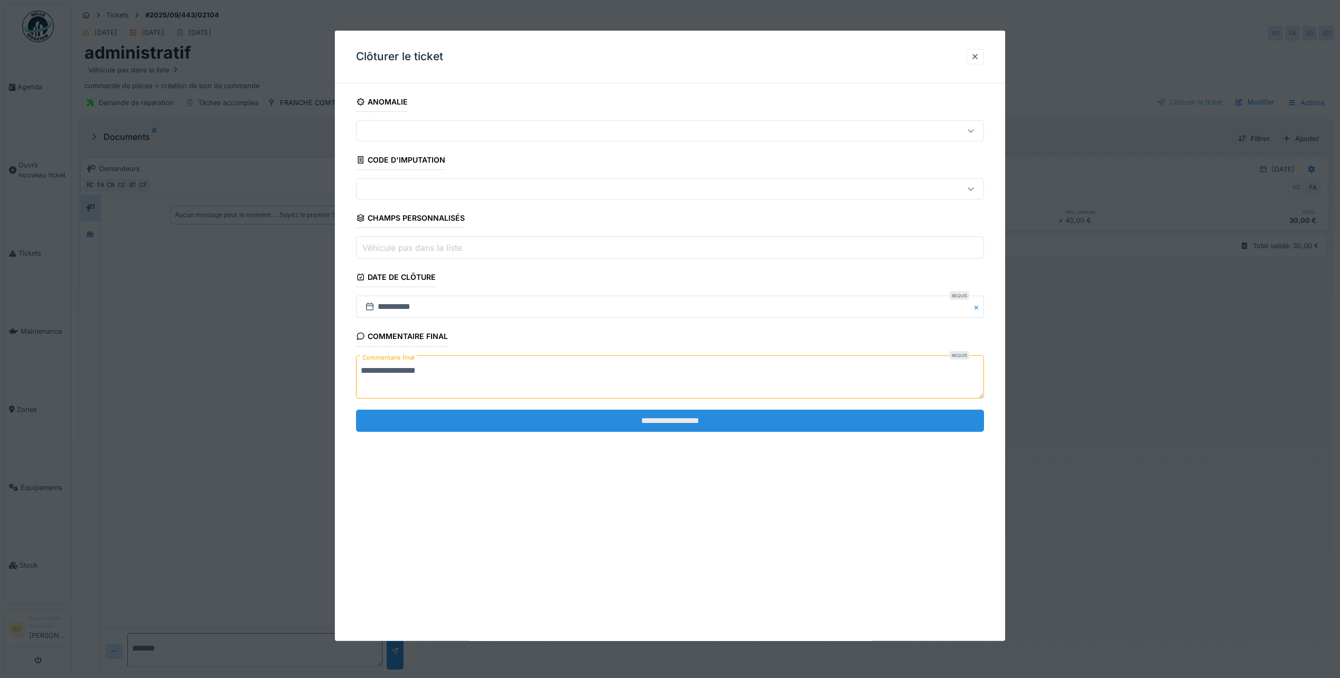
type textarea "**********"
click at [739, 421] on input "**********" at bounding box center [670, 421] width 628 height 22
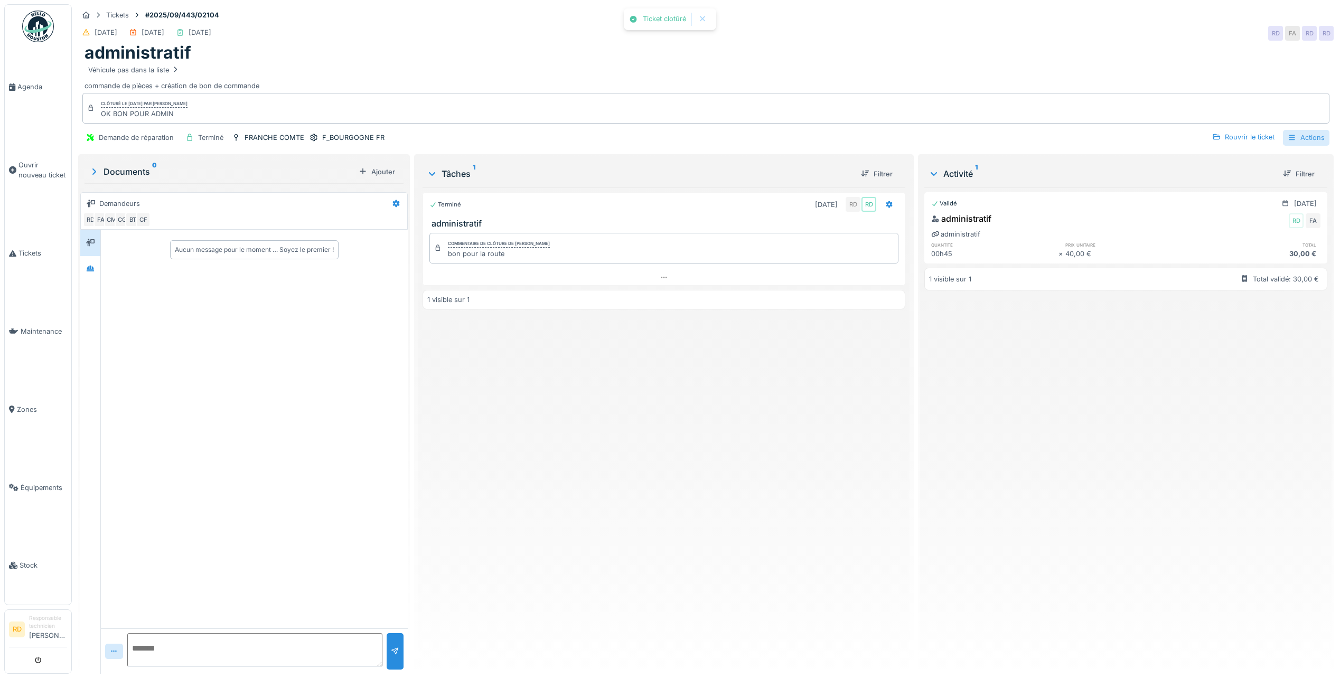
click at [1307, 139] on div "Actions" at bounding box center [1306, 137] width 46 height 15
click at [1254, 163] on div "Rapport d'intervention" at bounding box center [1246, 162] width 130 height 16
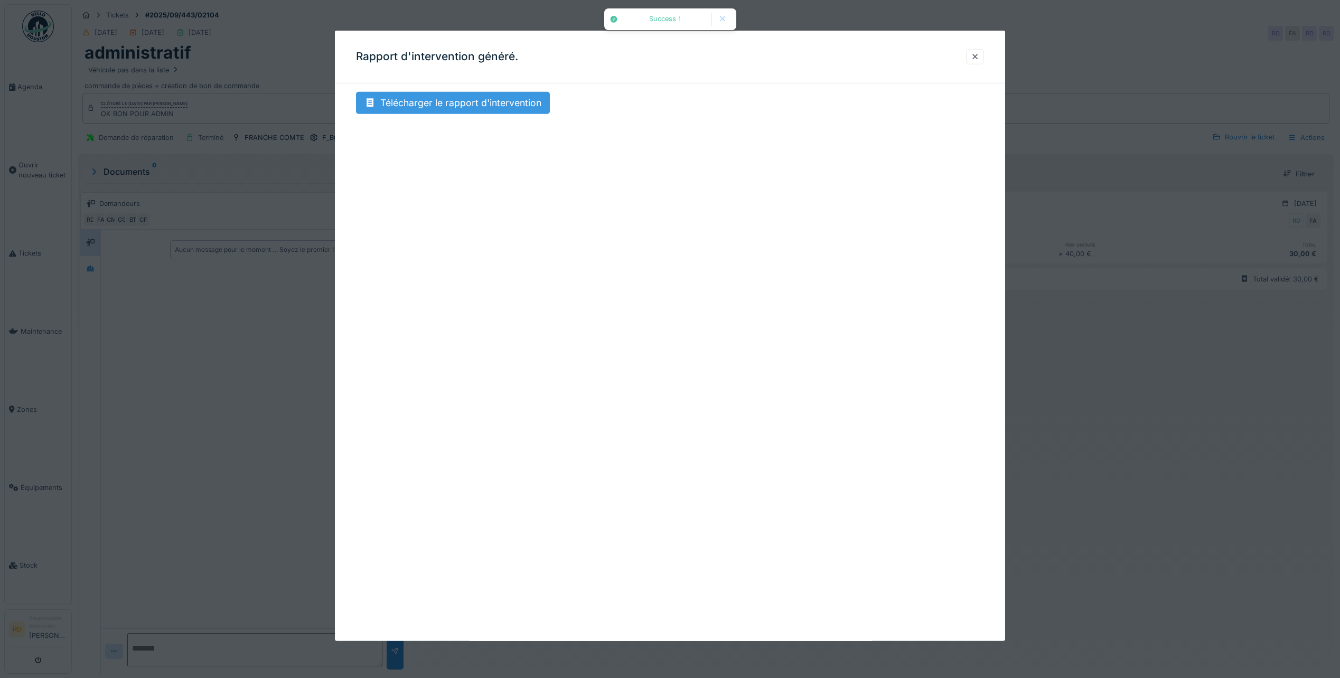
click at [424, 106] on div "Télécharger le rapport d'intervention" at bounding box center [453, 103] width 194 height 22
